Goal: Information Seeking & Learning: Learn about a topic

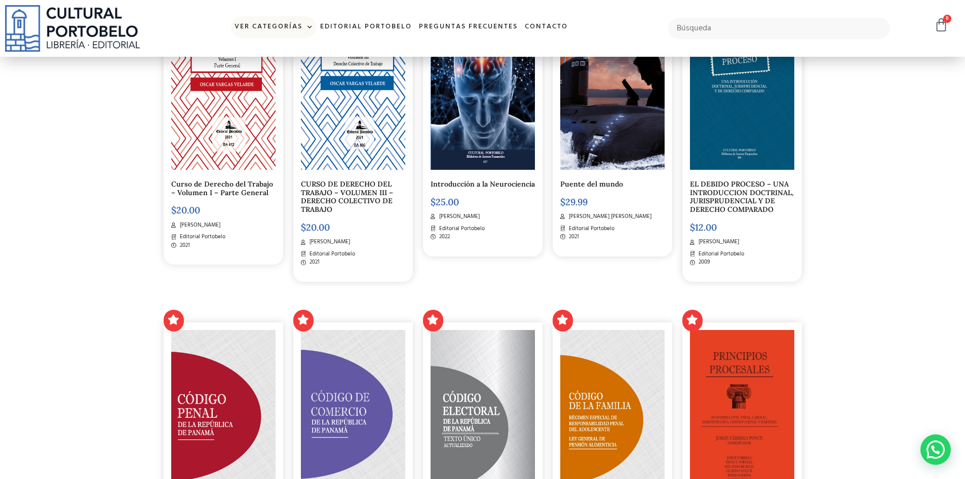
scroll to position [659, 0]
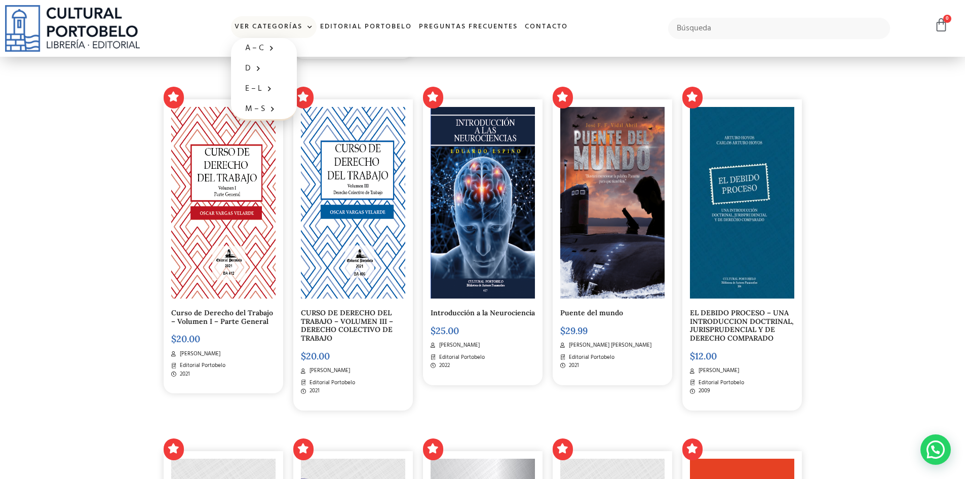
click at [288, 28] on link "Ver Categorías" at bounding box center [274, 27] width 86 height 22
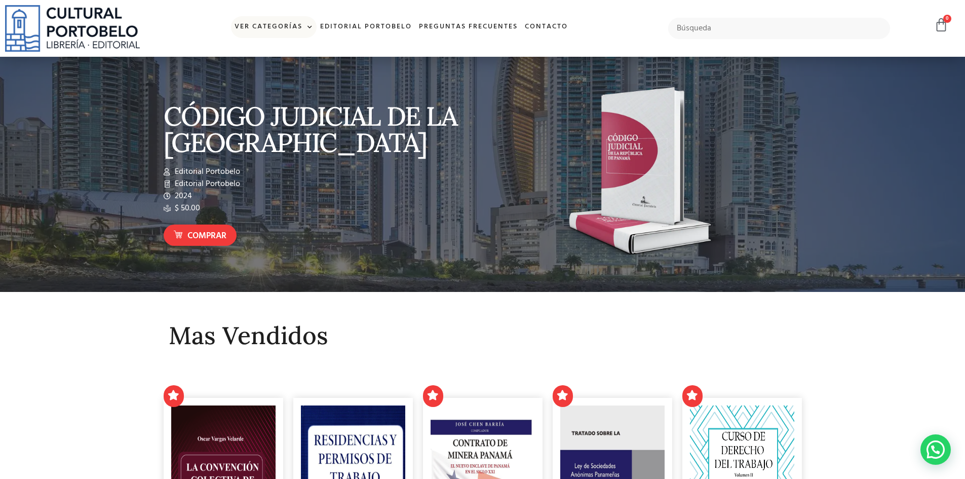
click at [311, 29] on span at bounding box center [307, 27] width 11 height 15
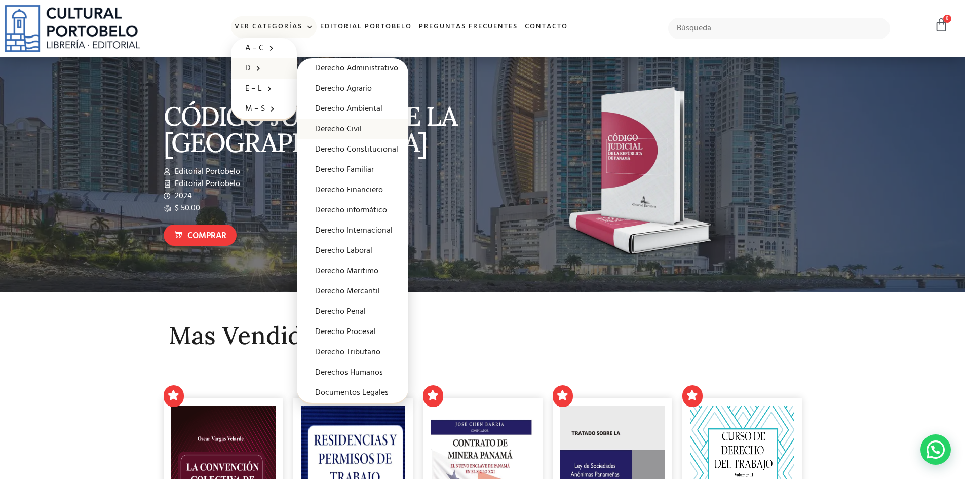
click at [350, 132] on link "Derecho Civil" at bounding box center [352, 129] width 111 height 20
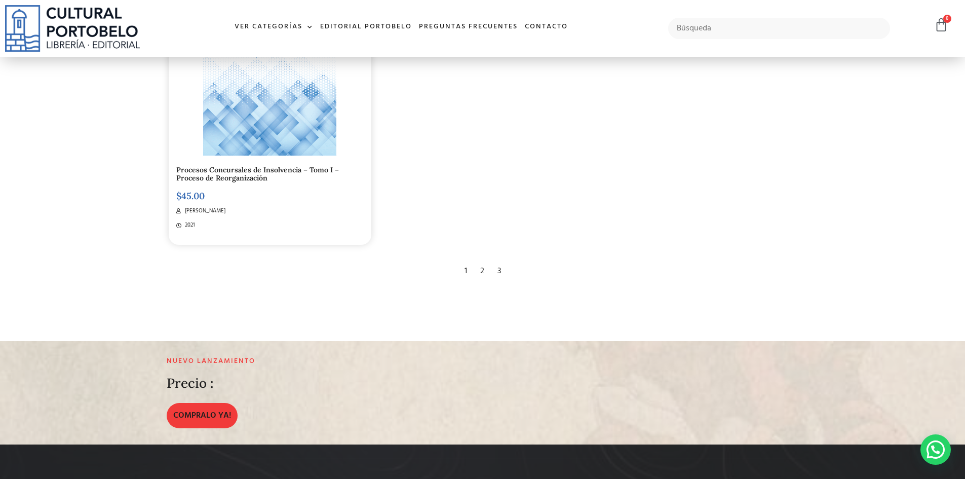
scroll to position [2174, 0]
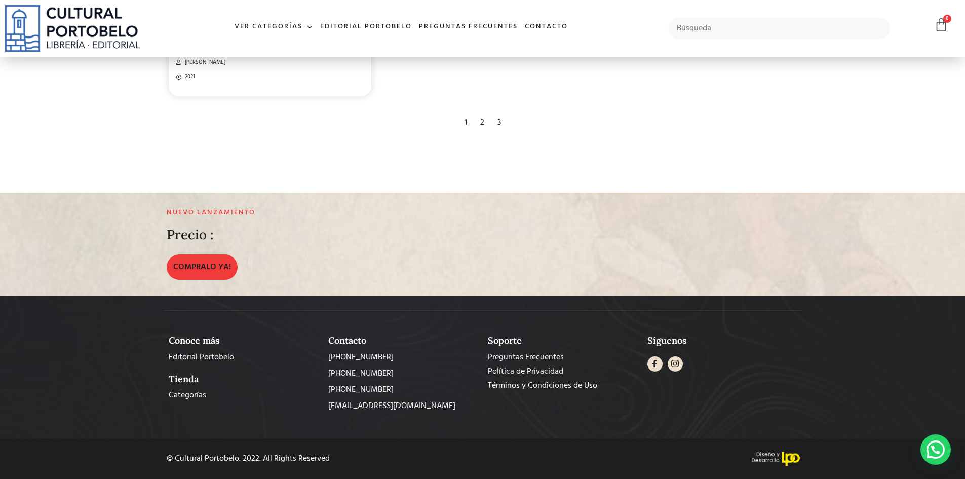
click at [480, 124] on div "2" at bounding box center [482, 122] width 14 height 22
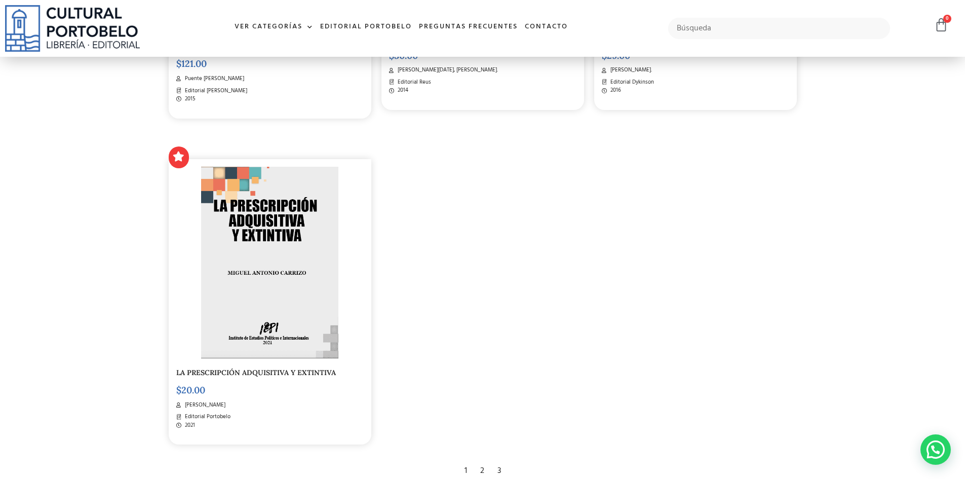
scroll to position [2026, 0]
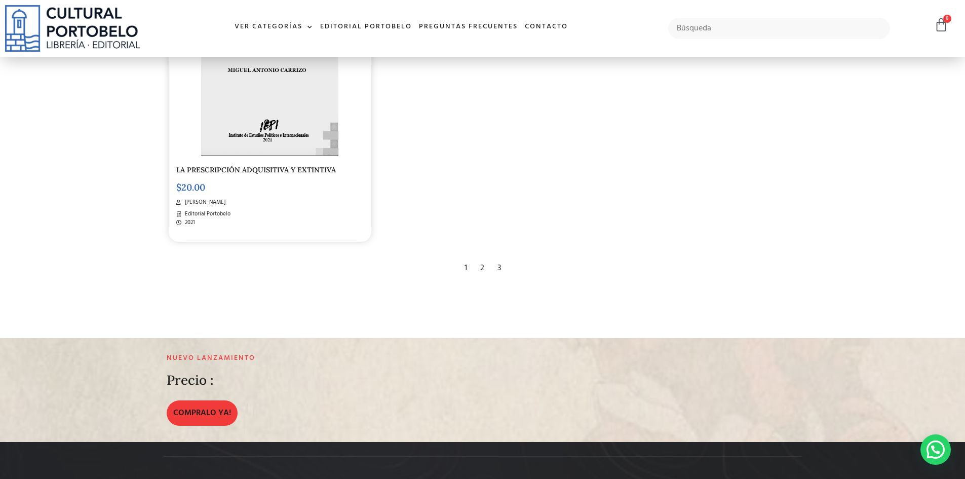
click at [498, 264] on div "3" at bounding box center [499, 268] width 14 height 22
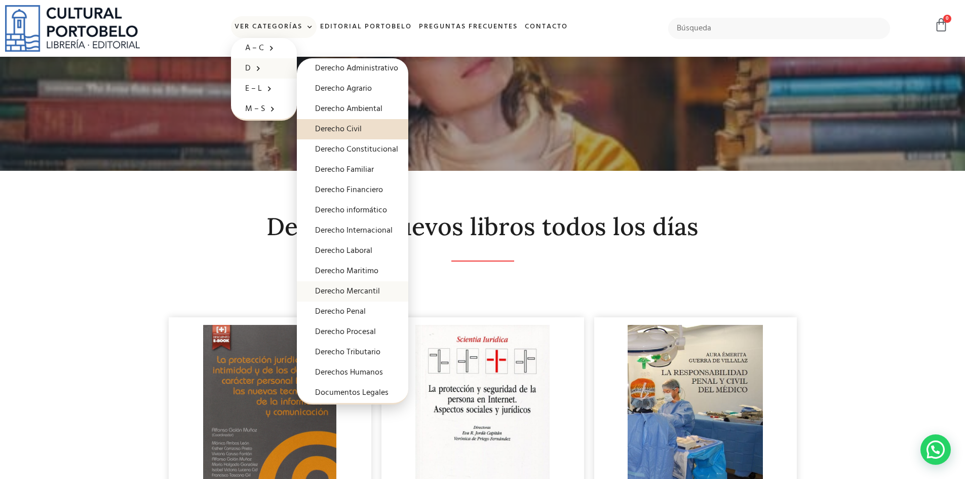
click at [372, 291] on link "Derecho Mercantil" at bounding box center [352, 291] width 111 height 20
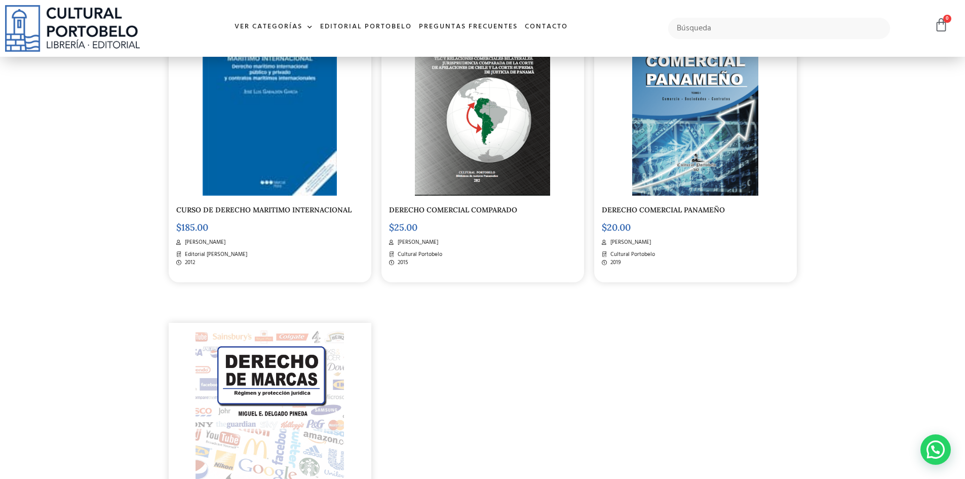
scroll to position [1823, 0]
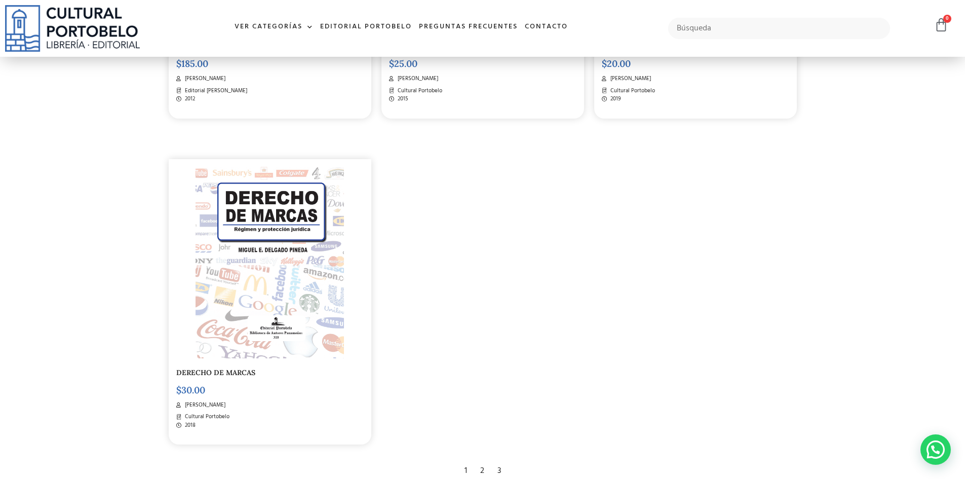
click at [487, 462] on div "2" at bounding box center [482, 470] width 14 height 22
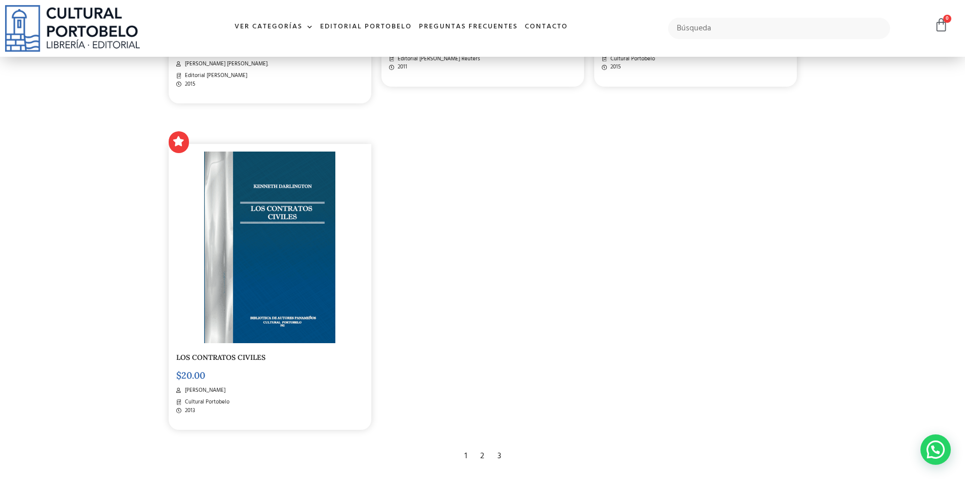
scroll to position [1874, 0]
click at [500, 448] on div "3" at bounding box center [499, 454] width 14 height 22
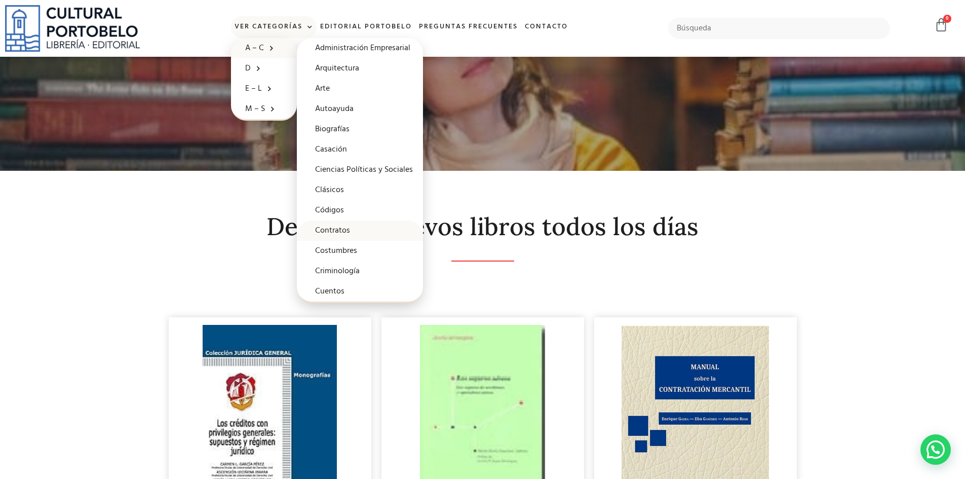
click at [343, 235] on link "Contratos" at bounding box center [360, 230] width 126 height 20
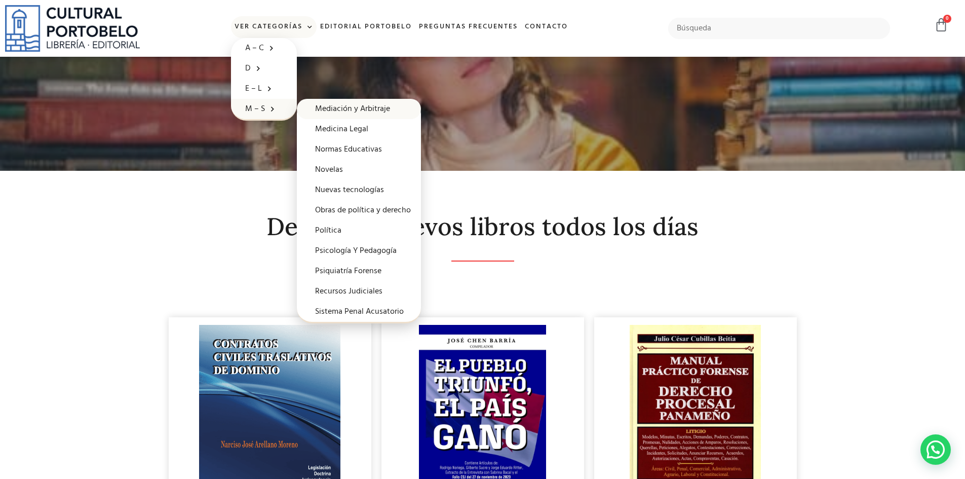
click at [352, 112] on link "Mediación y Arbitraje" at bounding box center [359, 109] width 124 height 20
